Goal: Task Accomplishment & Management: Manage account settings

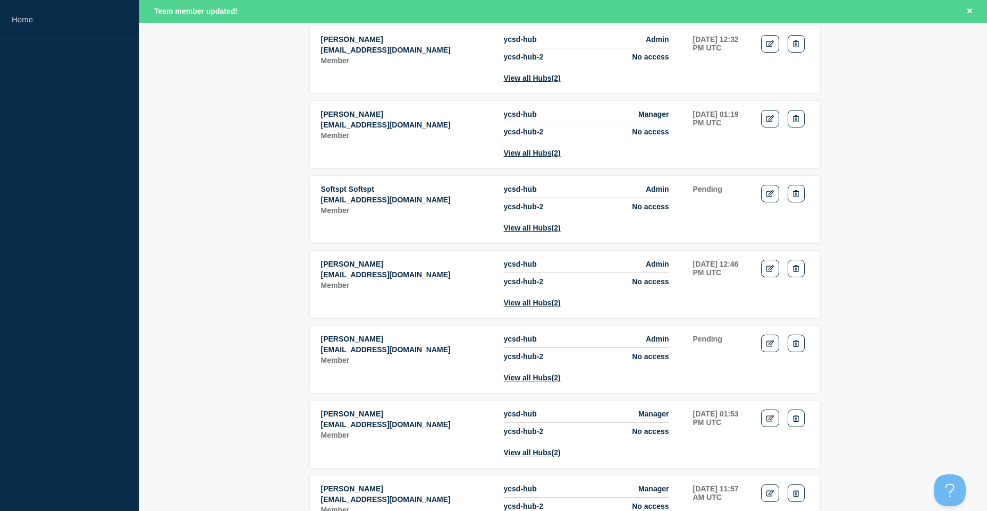
scroll to position [319, 0]
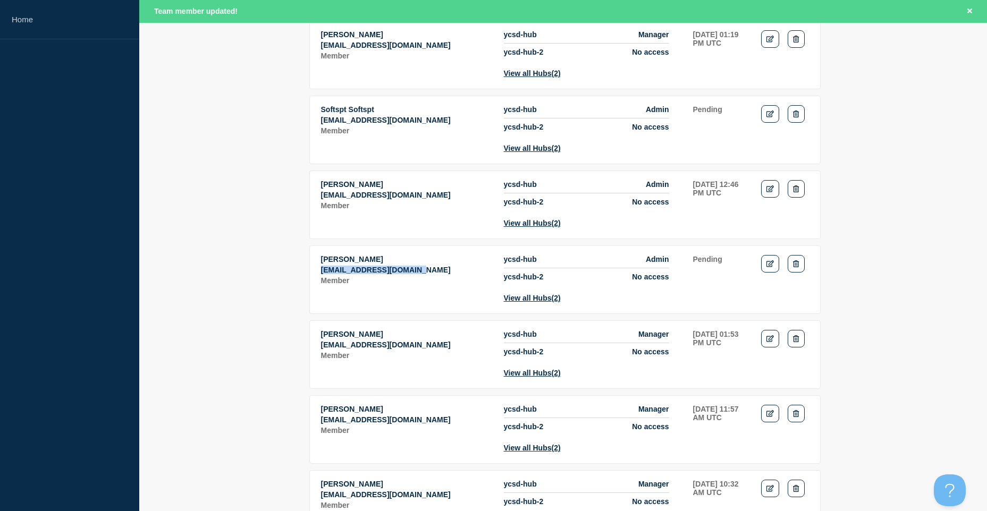
drag, startPoint x: 430, startPoint y: 301, endPoint x: 310, endPoint y: 299, distance: 119.6
click at [310, 321] on tr "[PERSON_NAME] [PERSON_NAME][EMAIL_ADDRESS][DOMAIN_NAME] Member ycsd-hub Admin y…" at bounding box center [564, 355] width 511 height 69
copy p "[EMAIL_ADDRESS][DOMAIN_NAME]"
click at [805, 288] on td "Actions: Edit Delete" at bounding box center [785, 279] width 49 height 48
click at [802, 273] on button "Delete" at bounding box center [796, 264] width 16 height 18
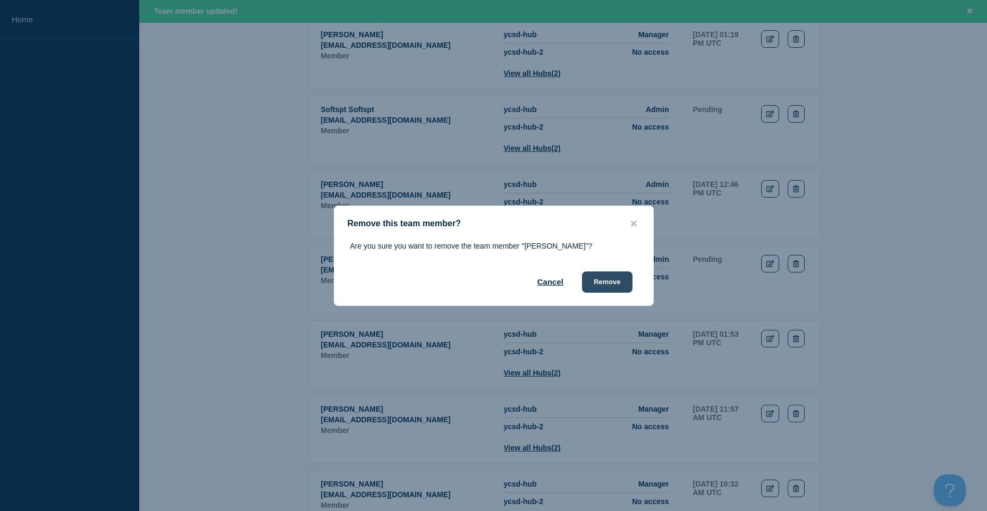
click at [616, 280] on button "Remove" at bounding box center [607, 282] width 50 height 21
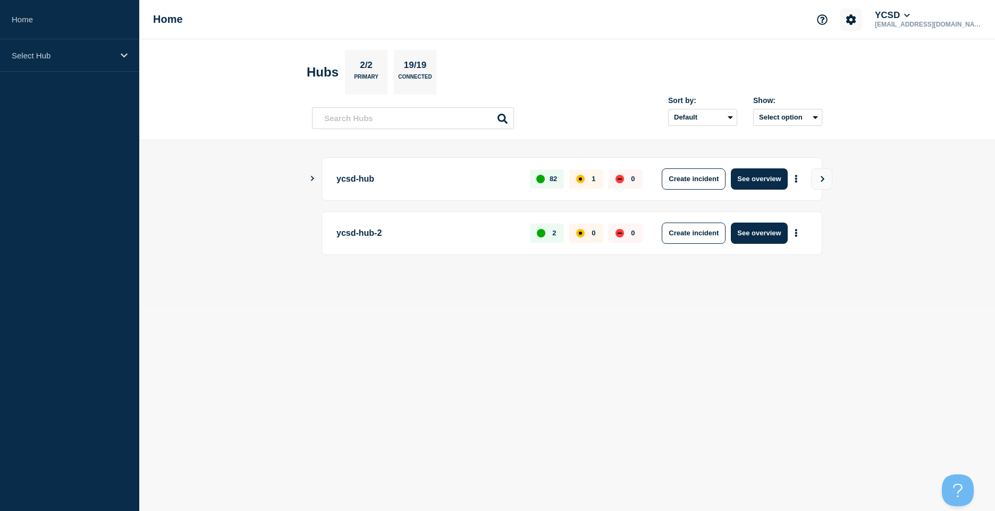
click at [856, 24] on icon "Account settings" at bounding box center [851, 19] width 11 height 11
click at [874, 57] on ul "Team Members General Settings Billing" at bounding box center [877, 72] width 66 height 44
click at [874, 60] on link "Team Members" at bounding box center [877, 62] width 55 height 9
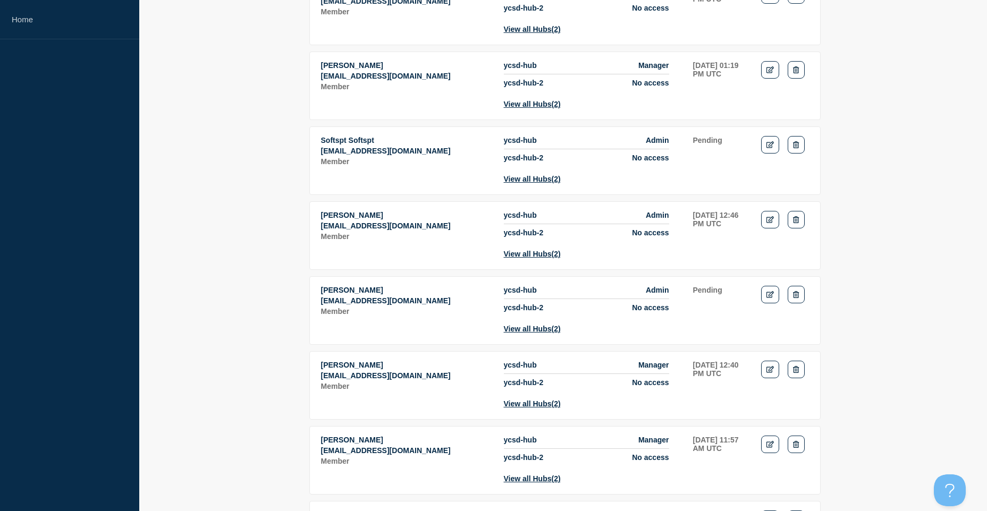
scroll to position [372, 0]
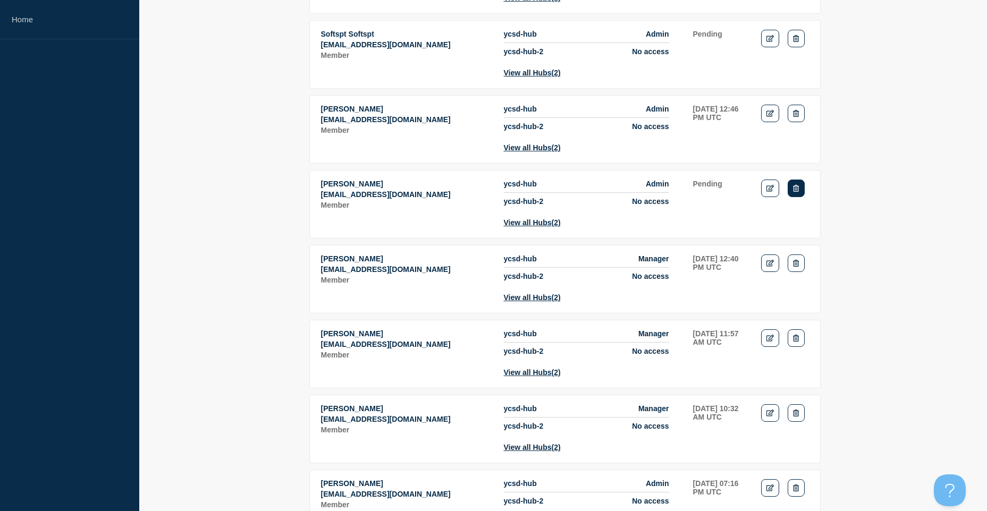
click at [795, 197] on button "Delete" at bounding box center [796, 189] width 16 height 18
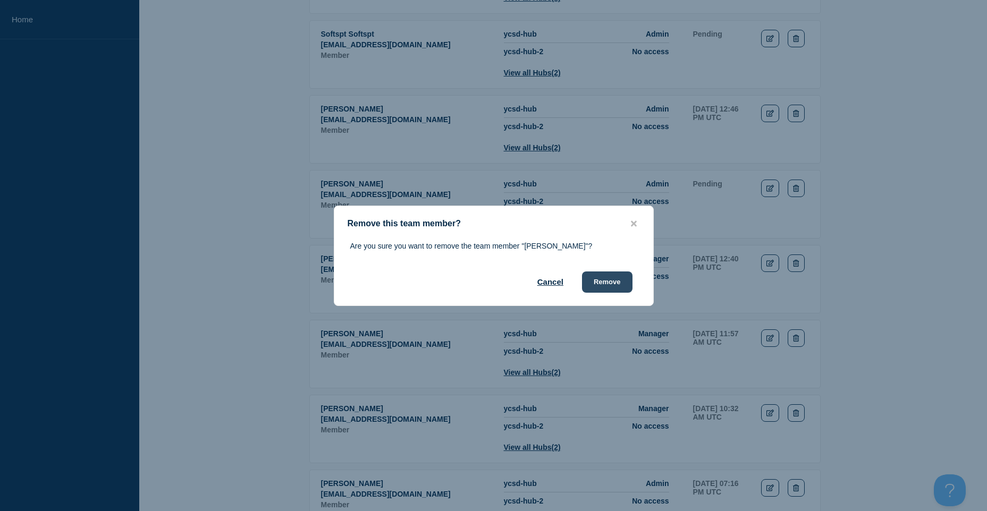
click at [623, 293] on button "Remove" at bounding box center [607, 282] width 50 height 21
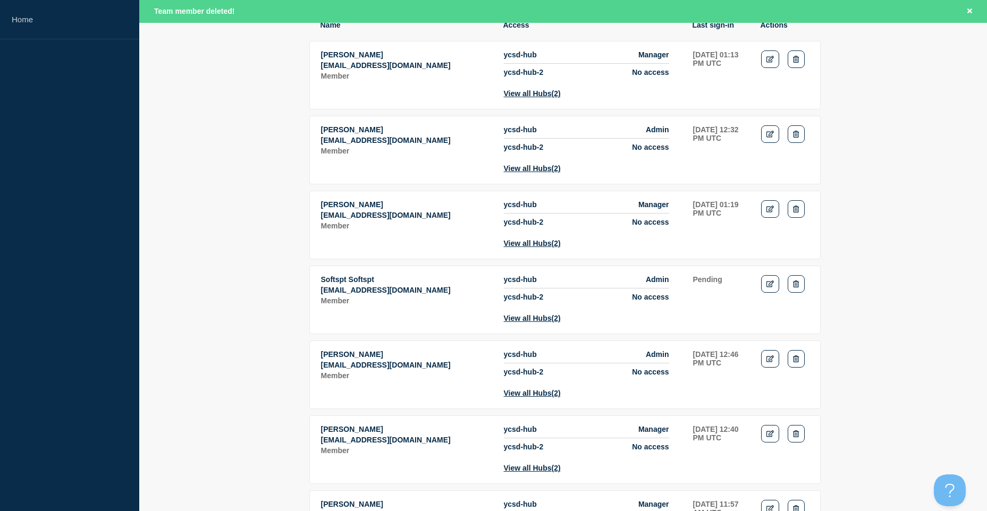
scroll to position [22, 0]
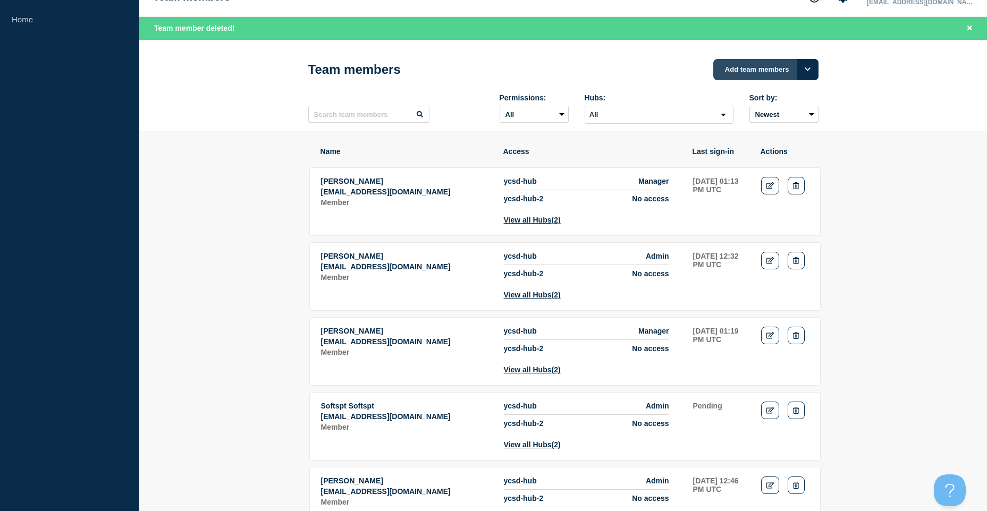
click at [756, 66] on button "Add team members" at bounding box center [765, 69] width 105 height 21
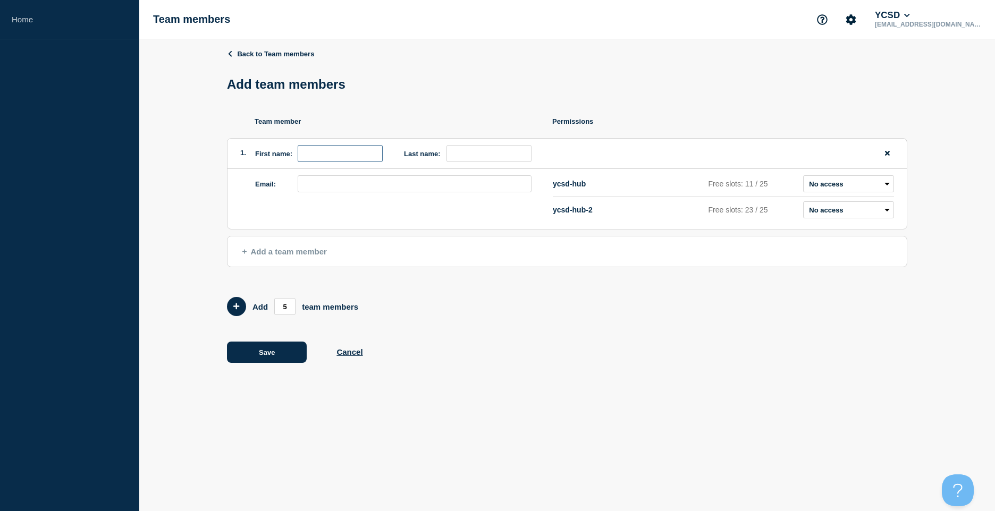
click at [342, 148] on input "first name" at bounding box center [340, 153] width 85 height 17
type input "Allan"
type input "Sabino"
paste input "[EMAIL_ADDRESS][DOMAIN_NAME]"
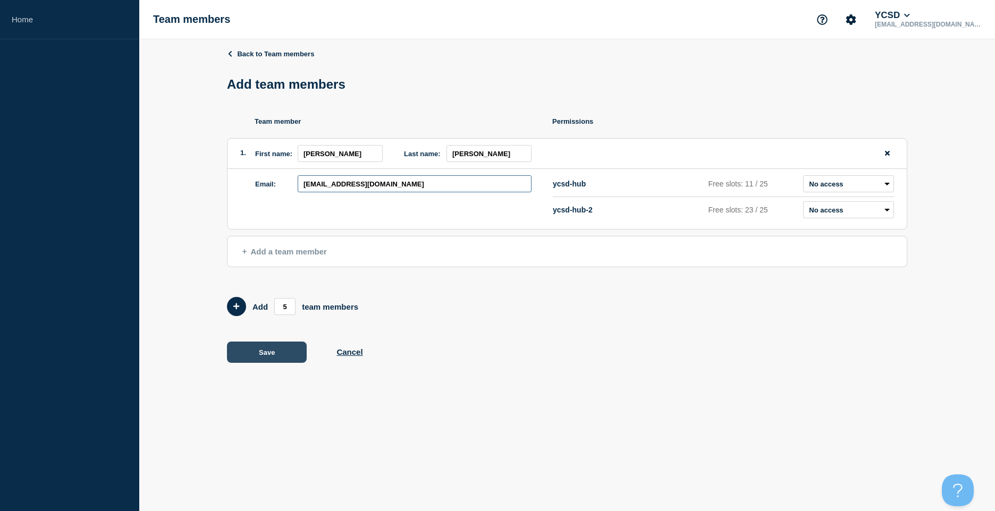
type input "[EMAIL_ADDRESS][DOMAIN_NAME]"
click at [269, 361] on button "Save" at bounding box center [267, 352] width 80 height 21
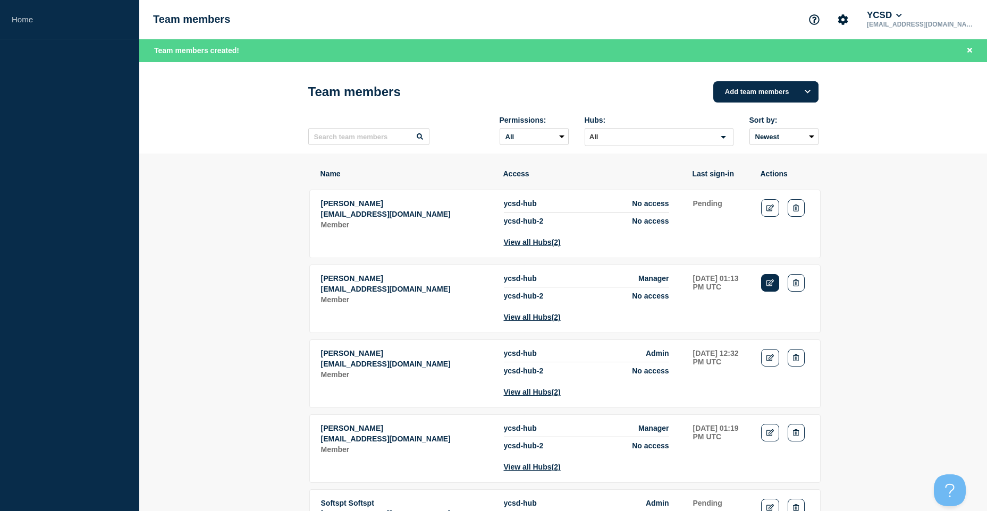
click at [779, 292] on link "Edit" at bounding box center [770, 283] width 19 height 18
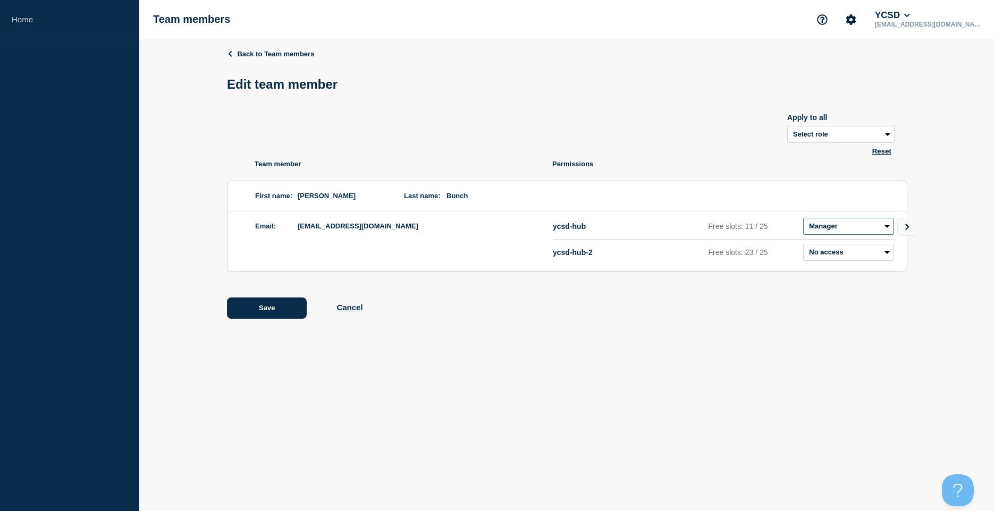
click at [886, 231] on select "Admin Manager Editor No access" at bounding box center [848, 226] width 91 height 17
select select "2"
click at [803, 220] on select "Admin Manager Editor No access" at bounding box center [848, 226] width 91 height 17
click at [886, 137] on select "Select role Admin Manager Editor" at bounding box center [840, 134] width 107 height 17
select select "2"
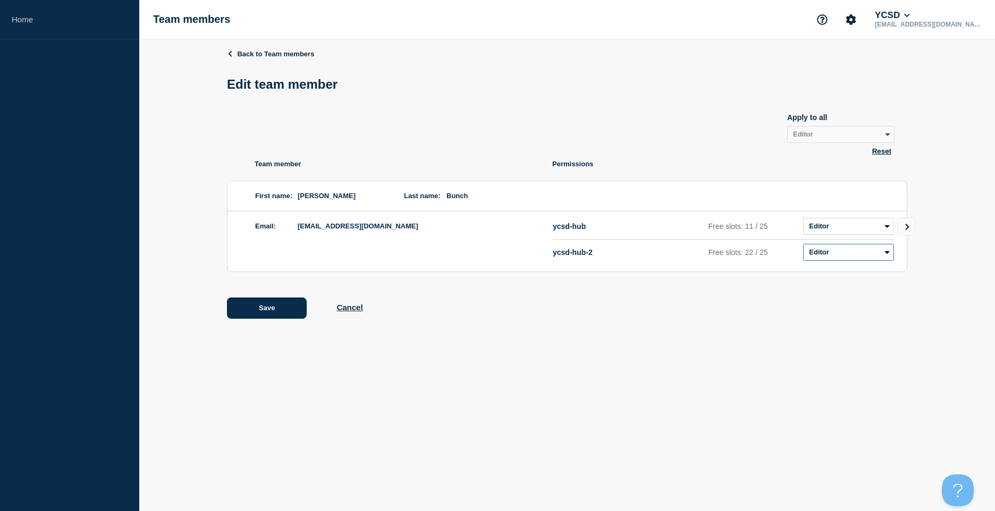
click at [891, 251] on select "Admin Manager Editor No access" at bounding box center [848, 252] width 91 height 17
click at [845, 318] on div "Save Cancel" at bounding box center [567, 308] width 680 height 21
click at [877, 261] on select "Admin Manager Editor No access" at bounding box center [848, 252] width 91 height 17
select select "3"
click at [803, 246] on select "Admin Manager Editor No access" at bounding box center [848, 252] width 91 height 17
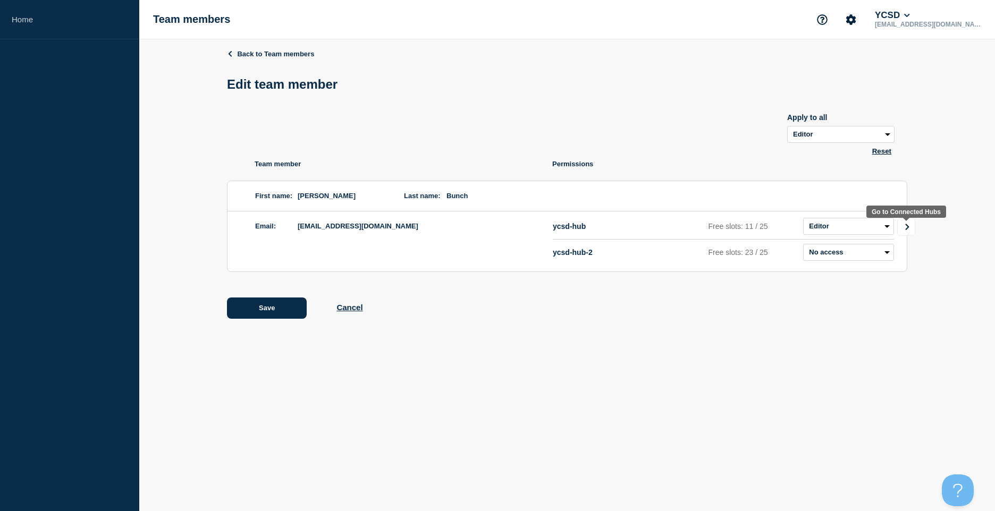
click at [908, 226] on icon "Go to Connected Hubs" at bounding box center [907, 227] width 7 height 6
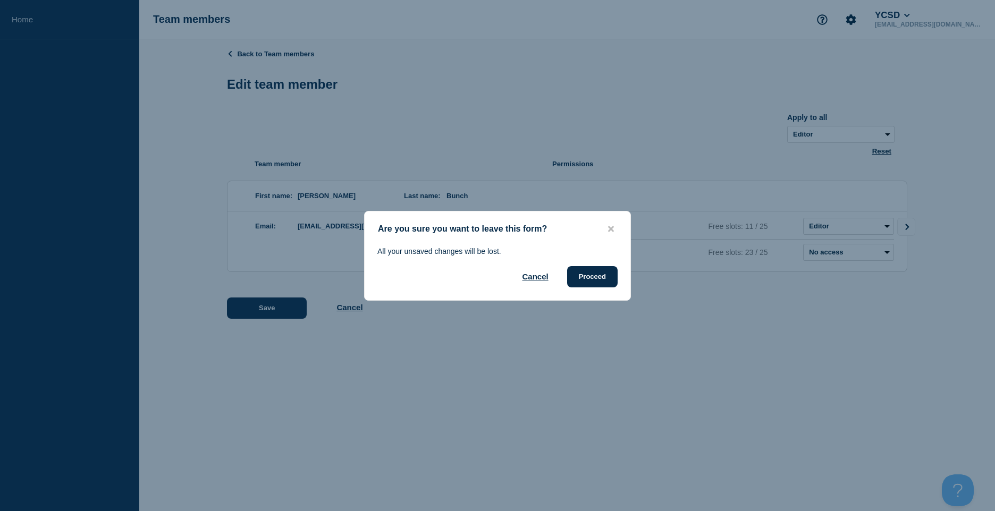
click at [553, 282] on div "Cancel Proceed" at bounding box center [497, 276] width 240 height 21
click at [540, 278] on button "Cancel" at bounding box center [535, 276] width 26 height 21
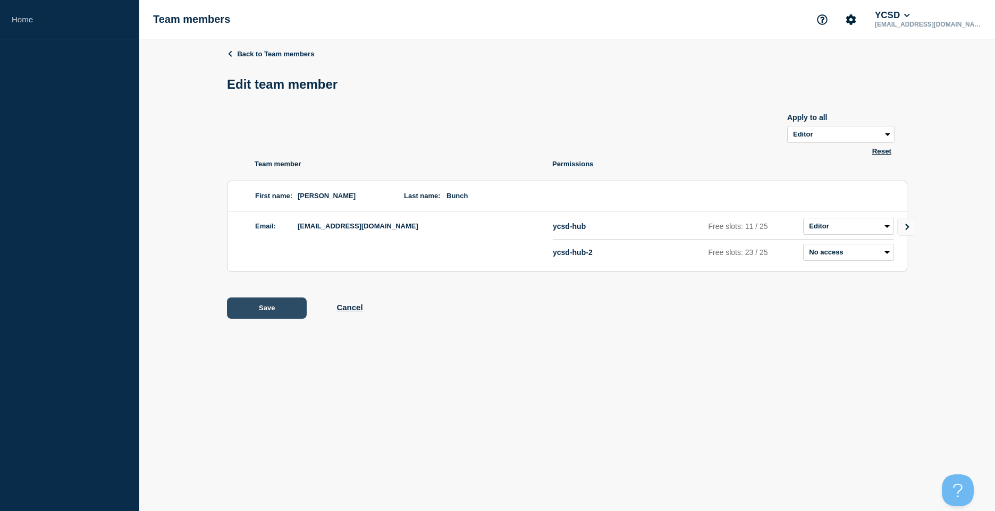
click at [232, 309] on button "Save" at bounding box center [267, 308] width 80 height 21
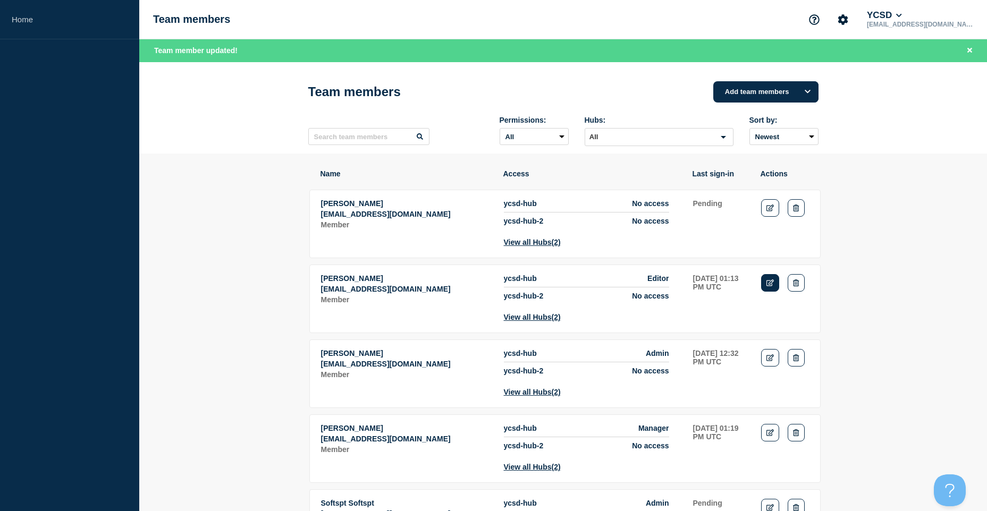
click at [764, 290] on link "Edit" at bounding box center [770, 283] width 19 height 18
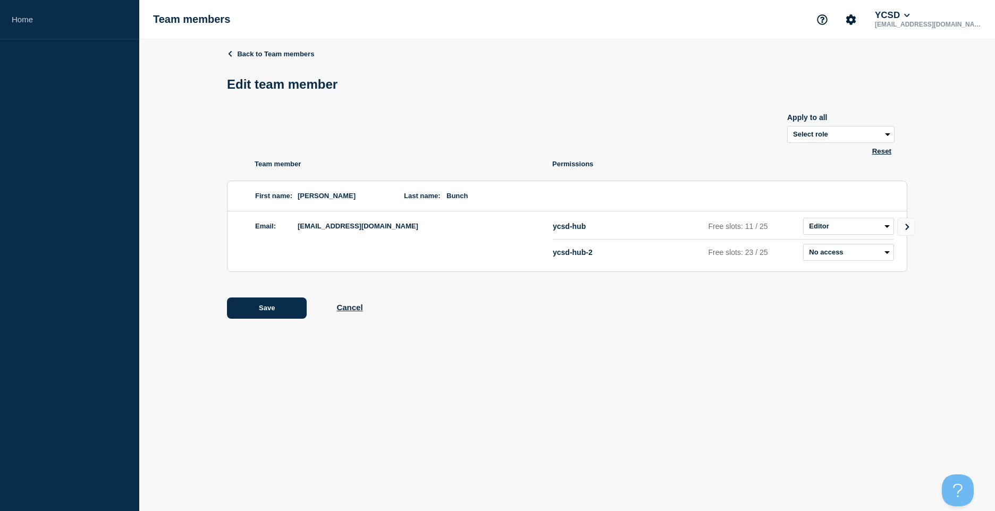
click at [907, 230] on icon "Go to Connected Hubs" at bounding box center [907, 227] width 7 height 6
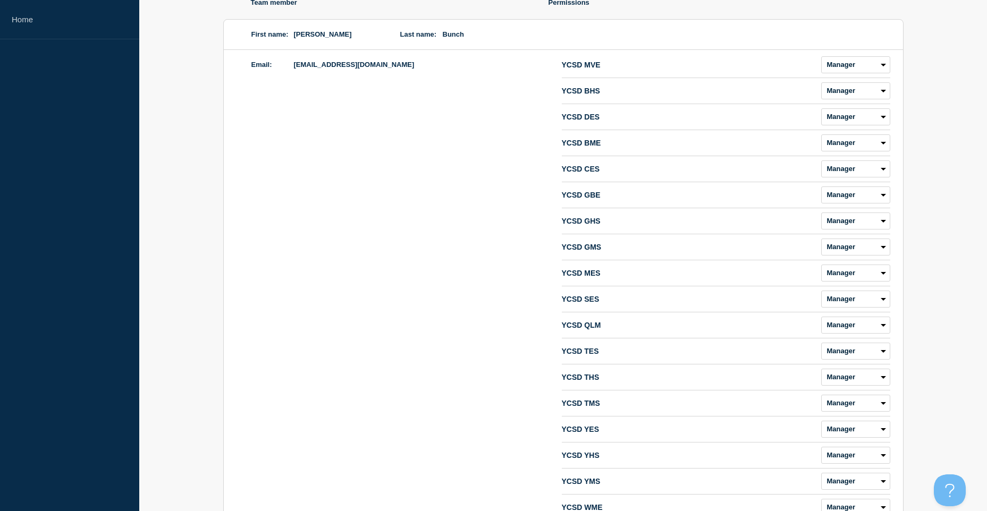
scroll to position [13, 0]
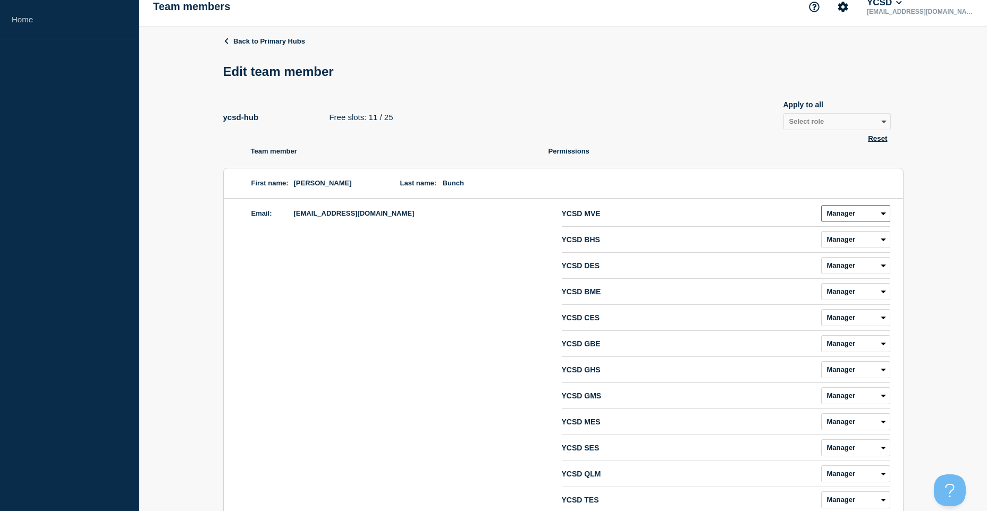
click at [881, 216] on select "Admin Manager Editor No access" at bounding box center [855, 213] width 69 height 17
click at [821, 207] on select "Admin Manager Editor No access" at bounding box center [855, 213] width 69 height 17
click at [881, 146] on div "Back to Primary Hubs Edit team member ycsd-hub Free slots: 11 / 25 Apply to all…" at bounding box center [563, 401] width 680 height 748
click at [883, 141] on button "Reset" at bounding box center [878, 138] width 26 height 9
select select "3"
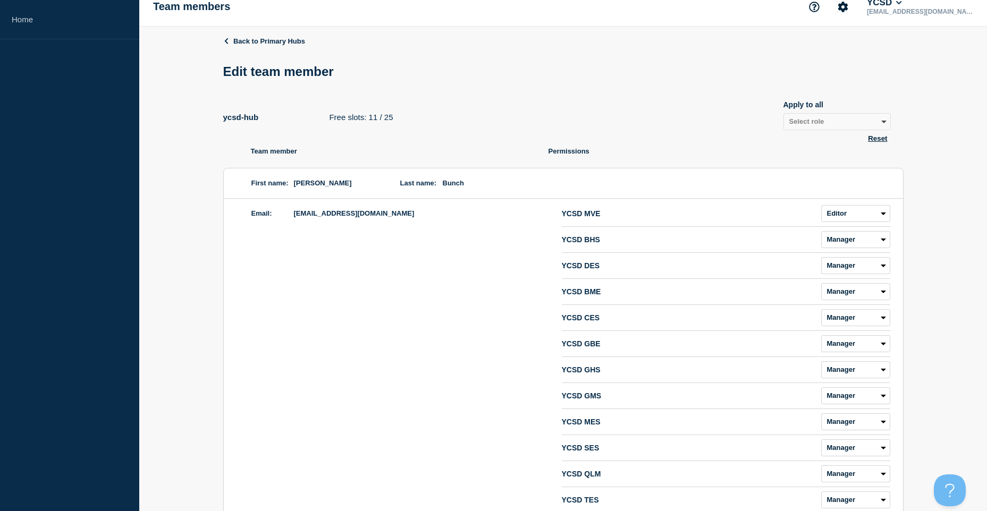
select select "3"
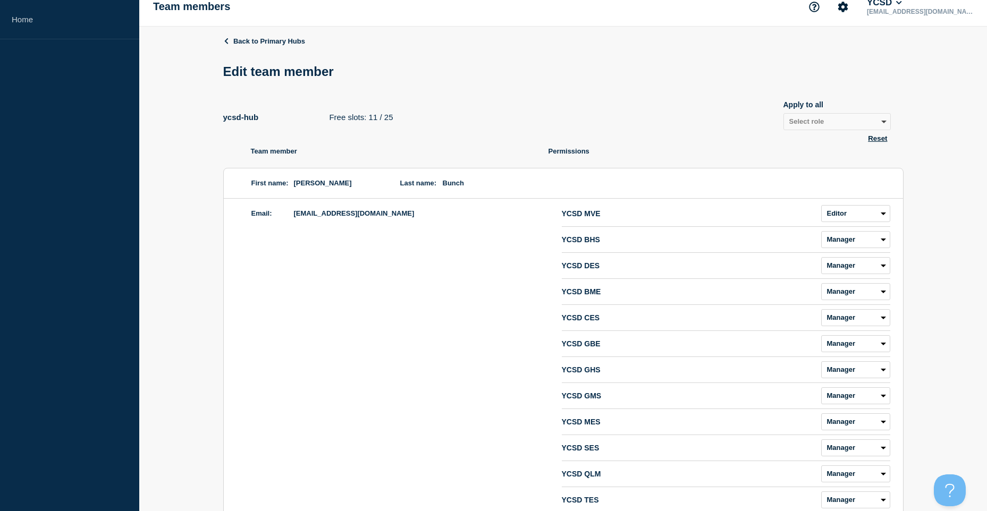
select select "3"
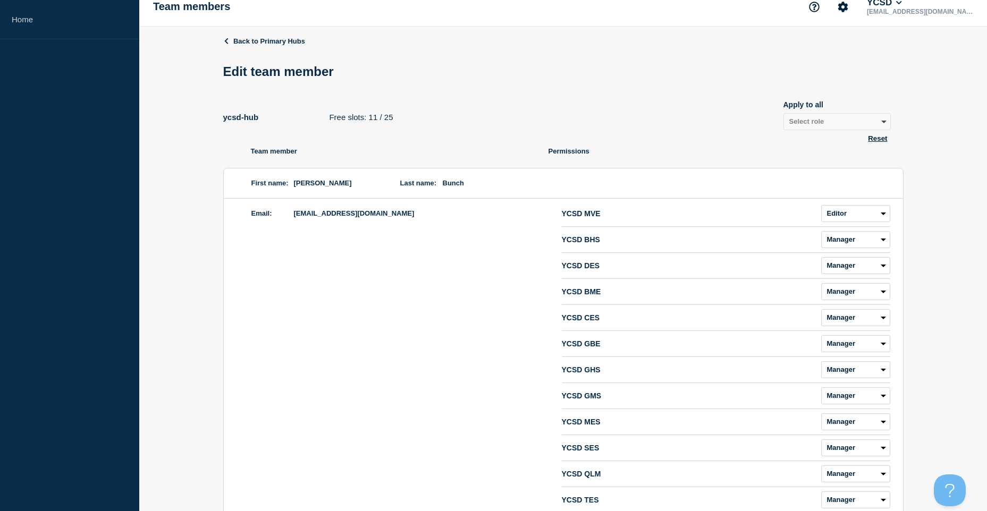
select select "3"
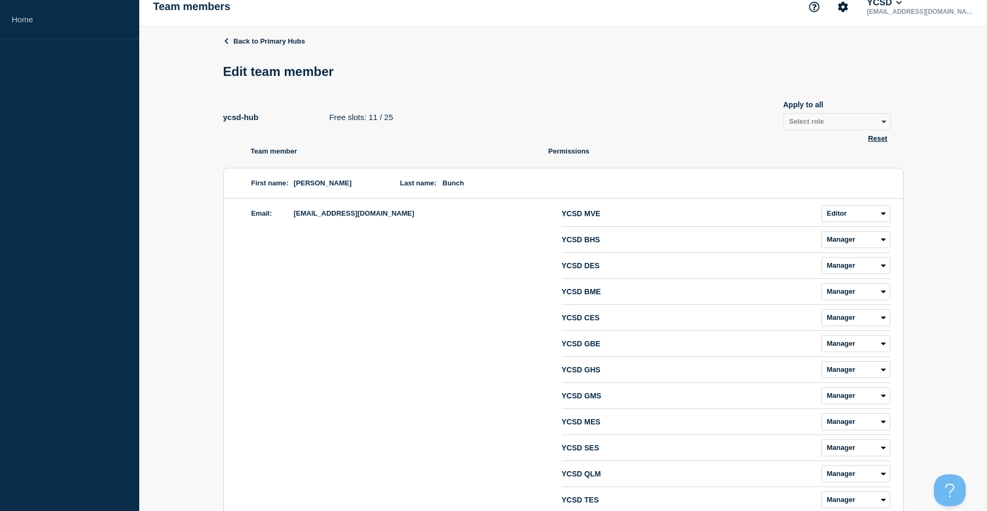
select select "3"
click at [885, 120] on select "Select role Admin Manager Editor" at bounding box center [837, 121] width 107 height 17
select select "2"
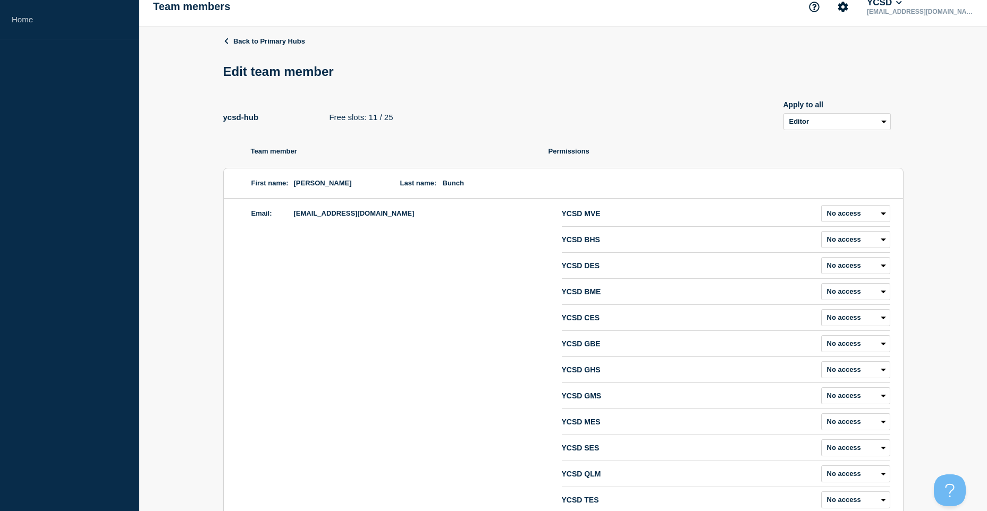
select select "2"
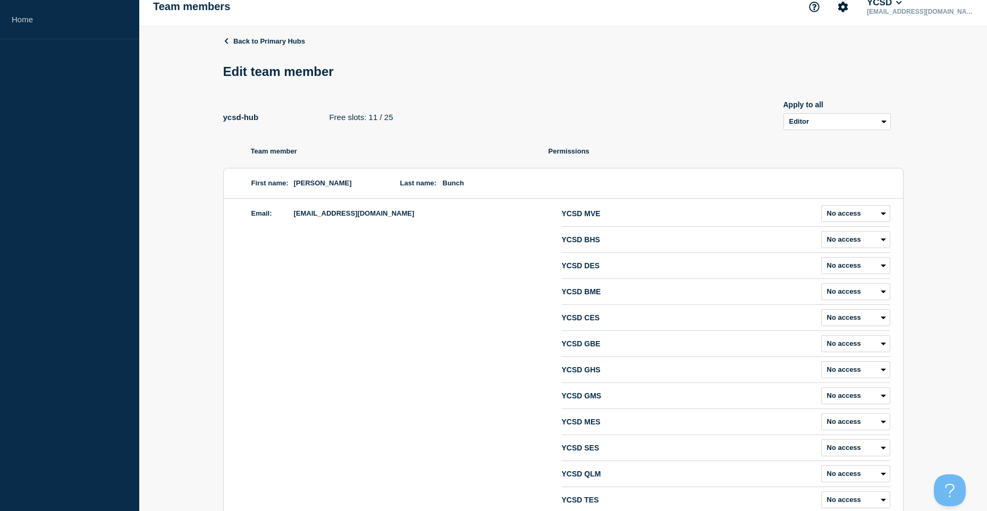
select select "2"
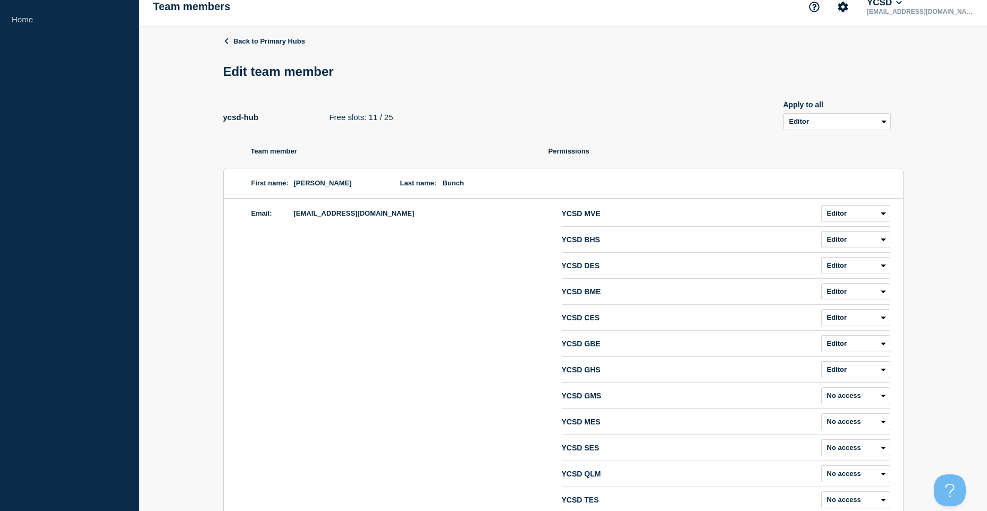
select select "2"
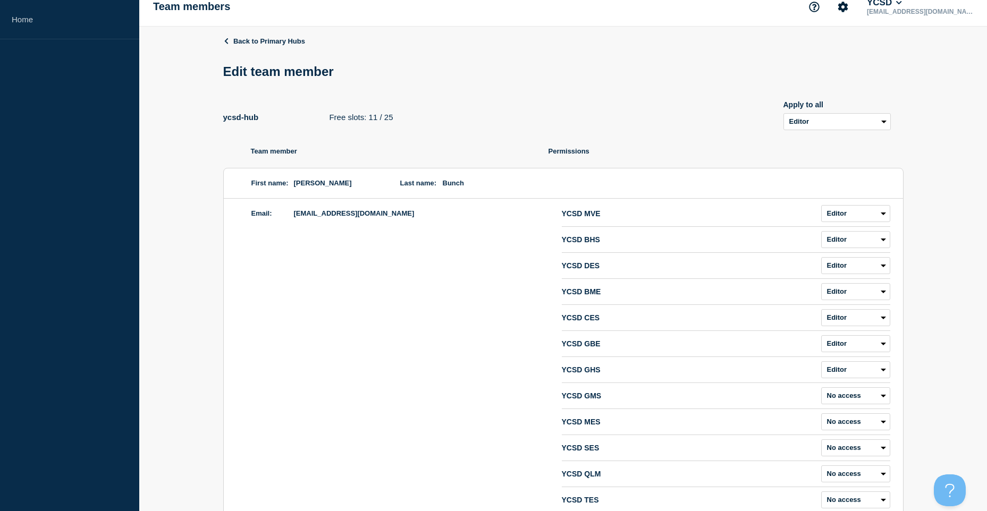
select select "2"
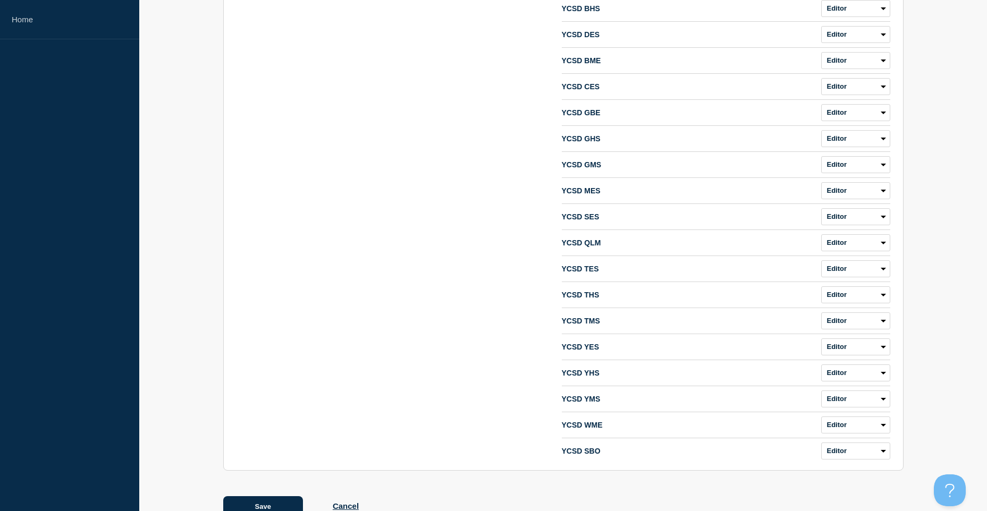
scroll to position [279, 0]
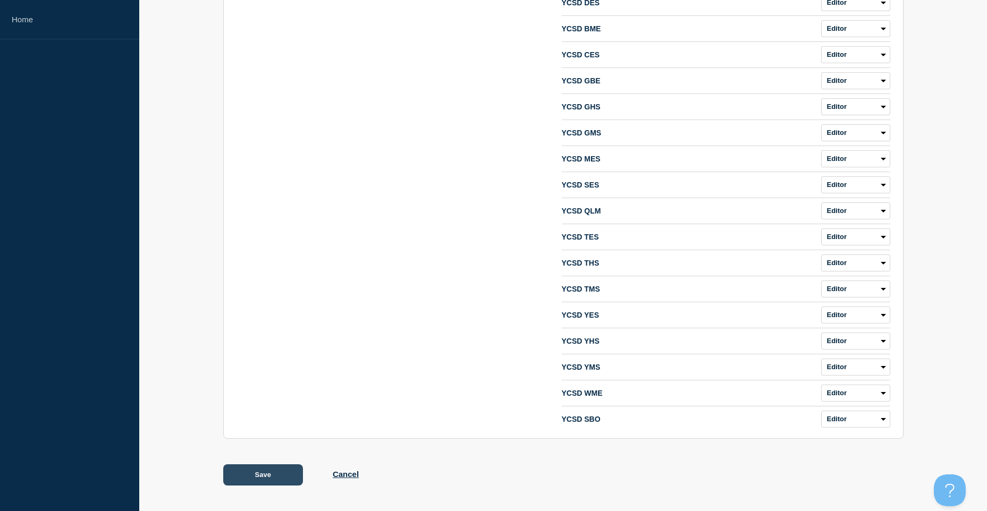
click at [283, 474] on button "Save" at bounding box center [263, 475] width 80 height 21
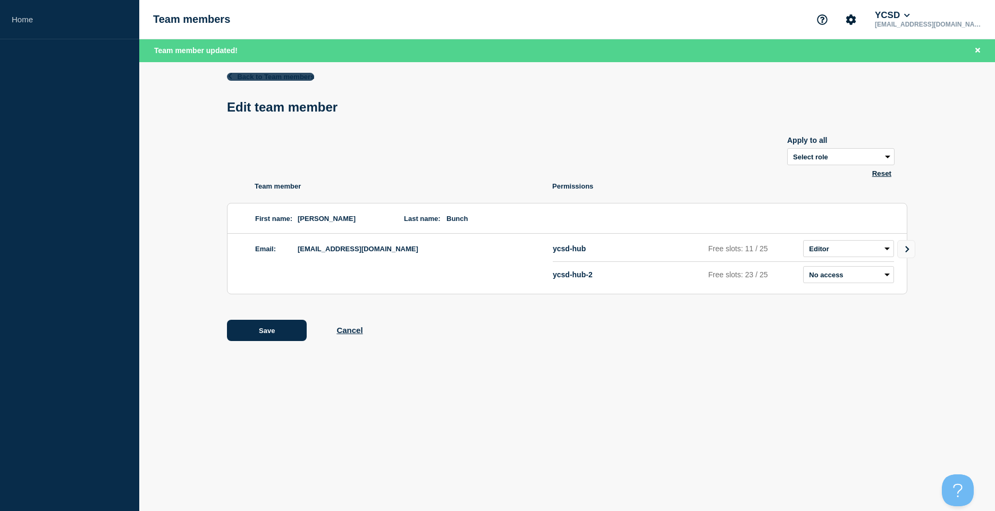
click at [272, 77] on link "Back to Team members" at bounding box center [270, 77] width 87 height 8
